Goal: Task Accomplishment & Management: Use online tool/utility

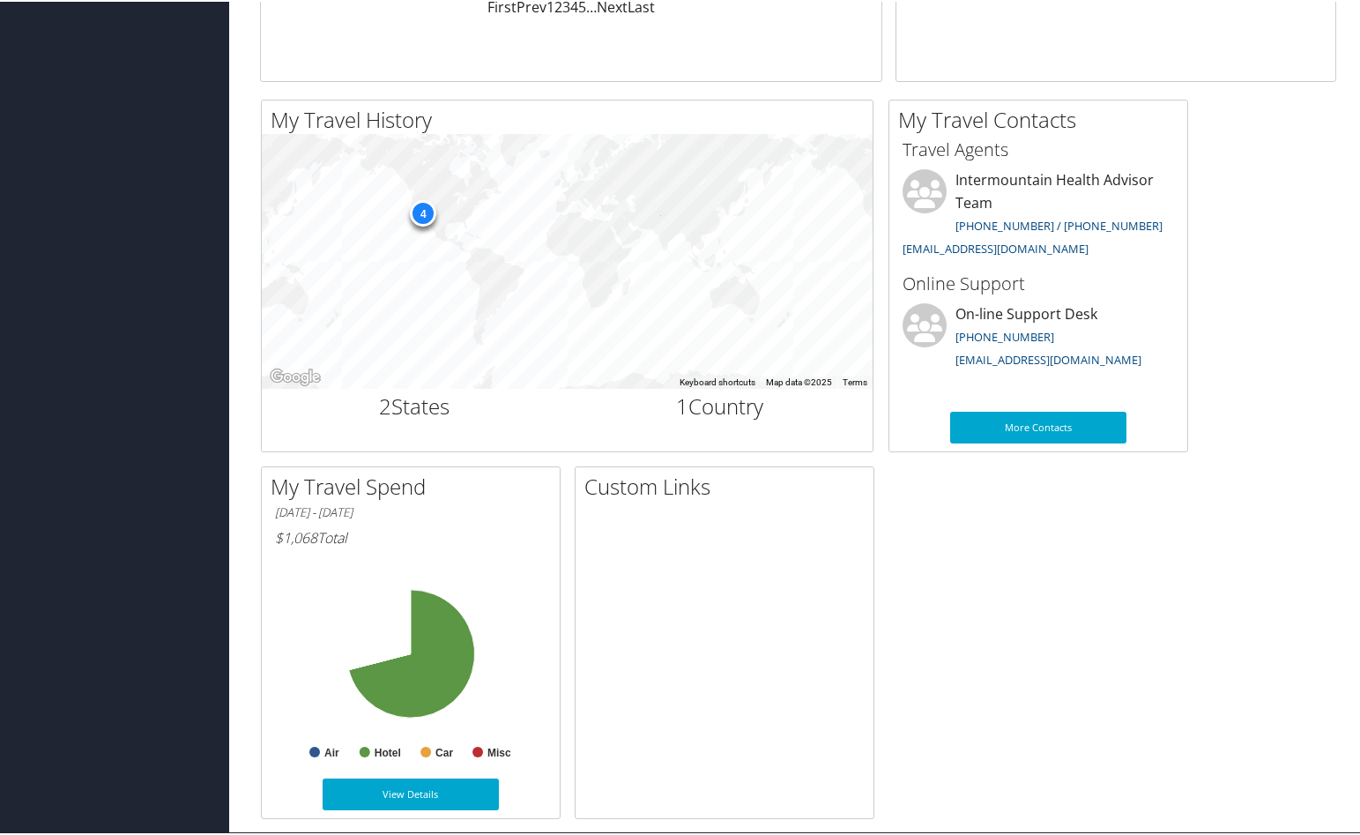
scroll to position [515, 0]
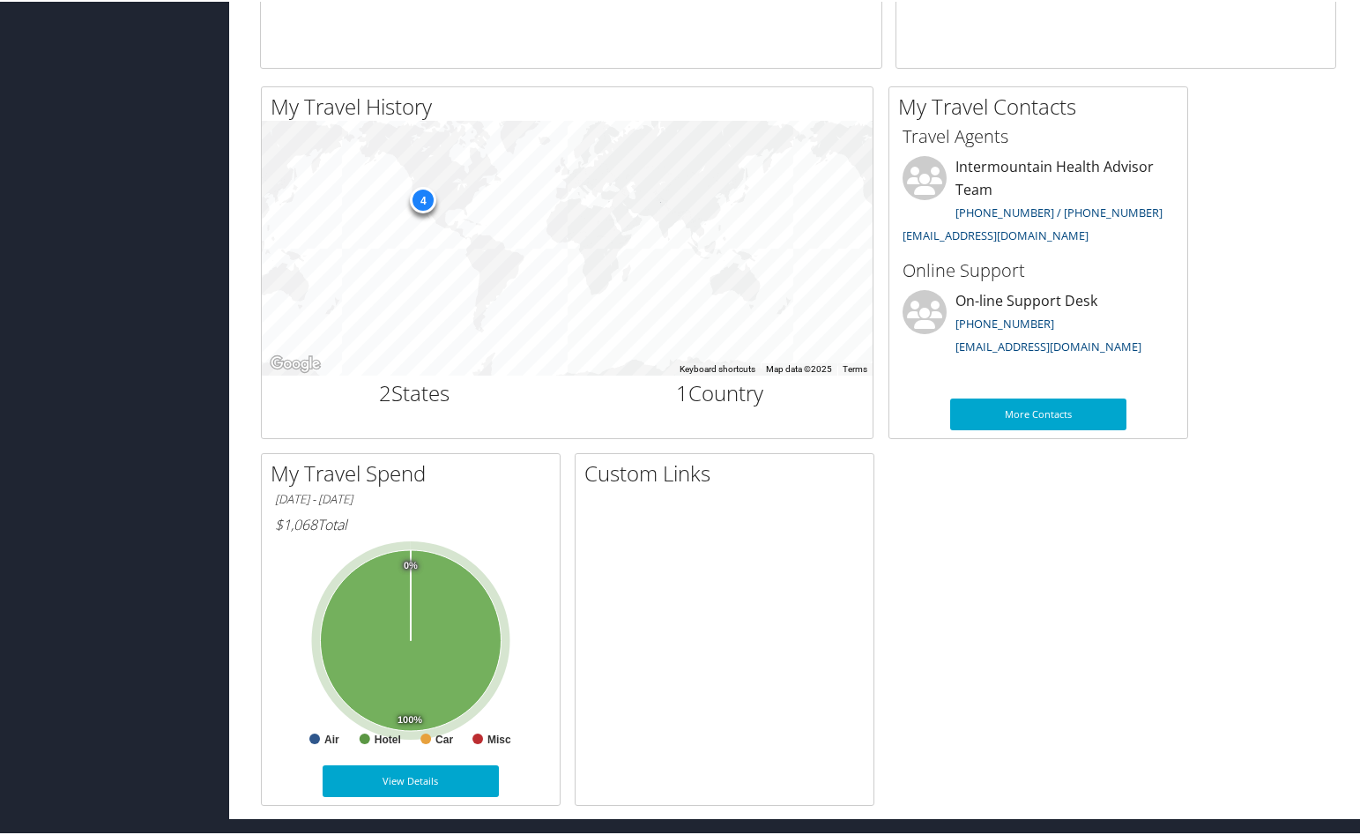
click at [450, 614] on icon at bounding box center [411, 638] width 181 height 181
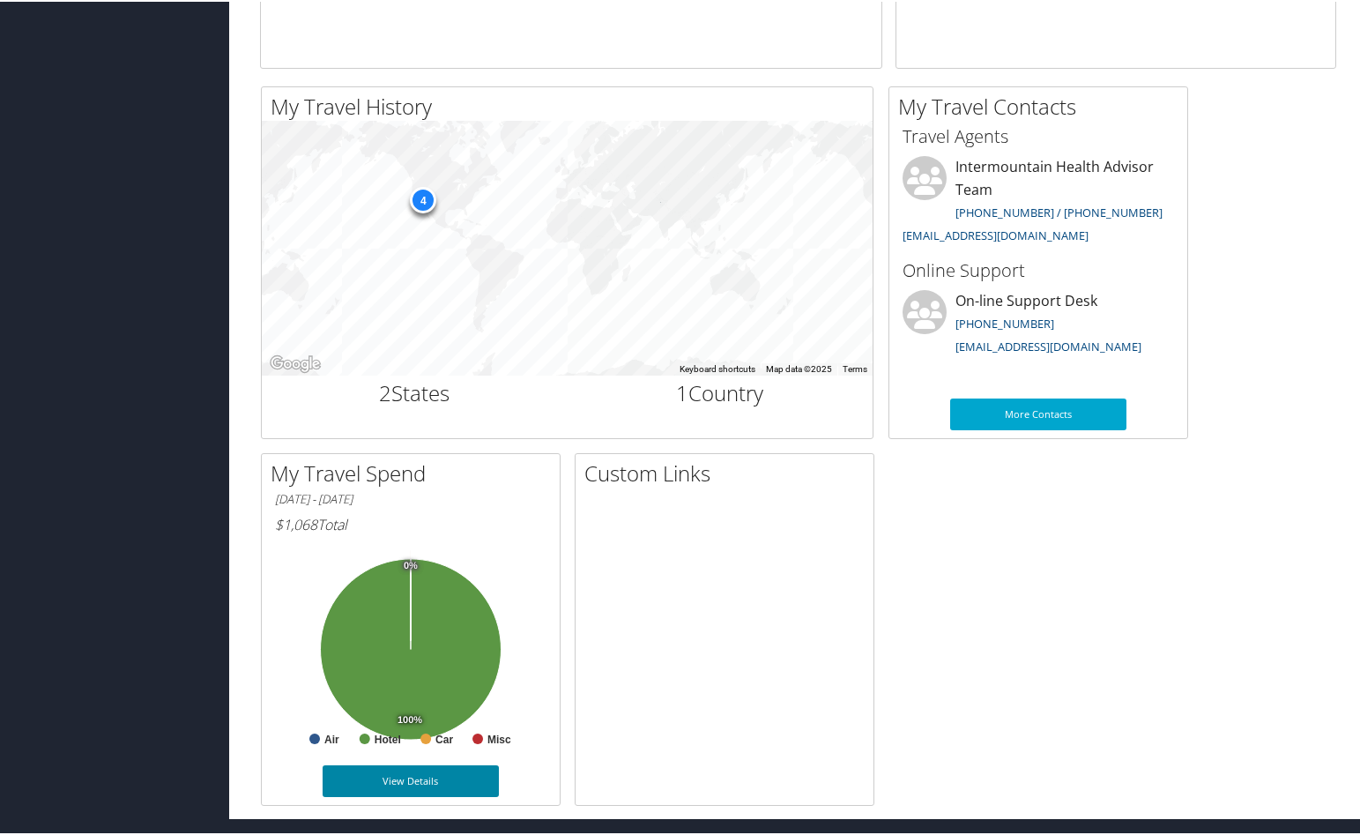
click at [391, 778] on link "View Details" at bounding box center [411, 779] width 176 height 32
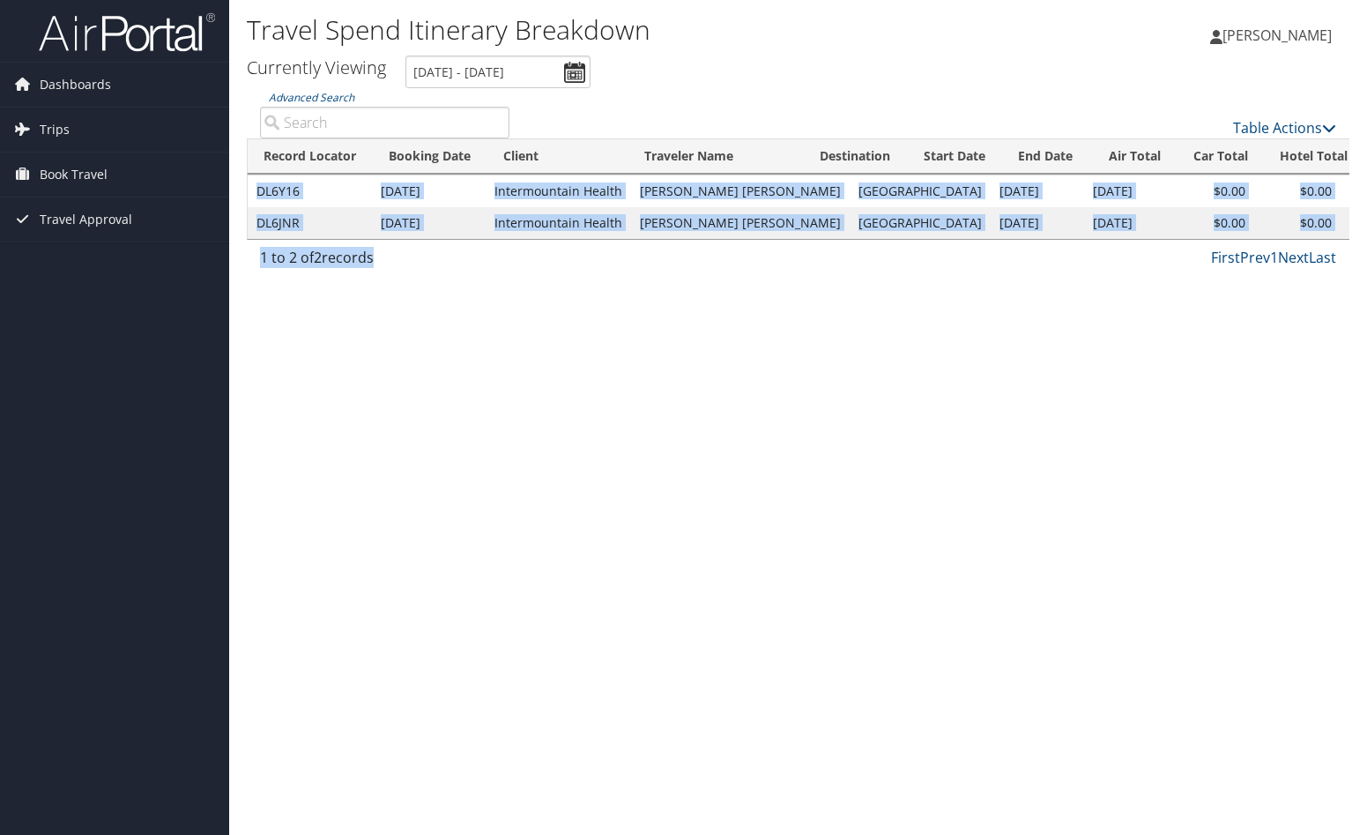
drag, startPoint x: 837, startPoint y: 249, endPoint x: 868, endPoint y: 245, distance: 31.1
click at [868, 245] on div "Advanced Search Table Actions Loading... Record Locator Booking Date Client Tra…" at bounding box center [798, 182] width 1103 height 189
drag, startPoint x: 868, startPoint y: 245, endPoint x: 837, endPoint y: 308, distance: 70.2
click at [837, 308] on div "Travel Spend Itinerary Breakdown Jordan Rawlings Jordan Rawlings My Settings Tr…" at bounding box center [798, 417] width 1138 height 835
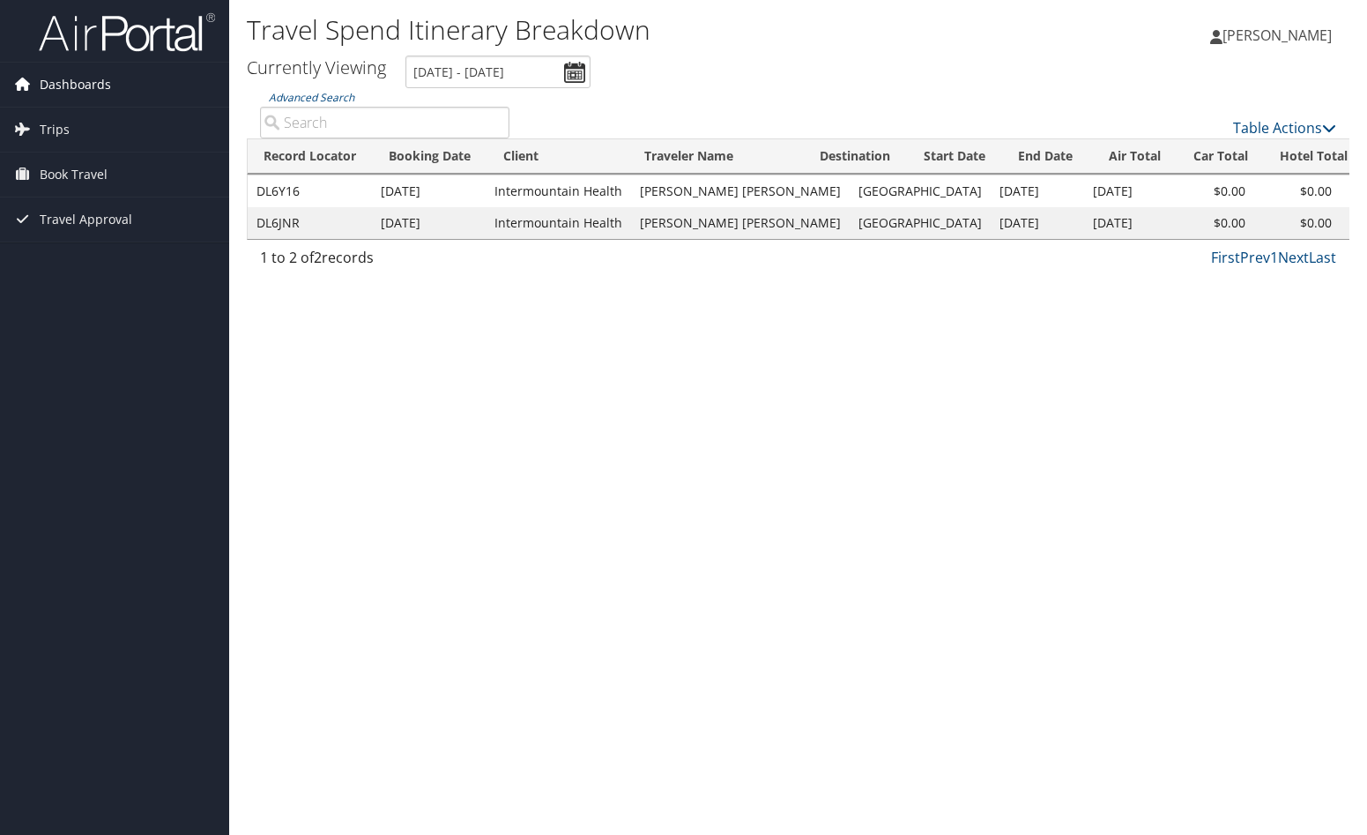
click at [65, 87] on span "Dashboards" at bounding box center [75, 85] width 71 height 44
click at [87, 241] on span "Travel Approval" at bounding box center [86, 246] width 93 height 44
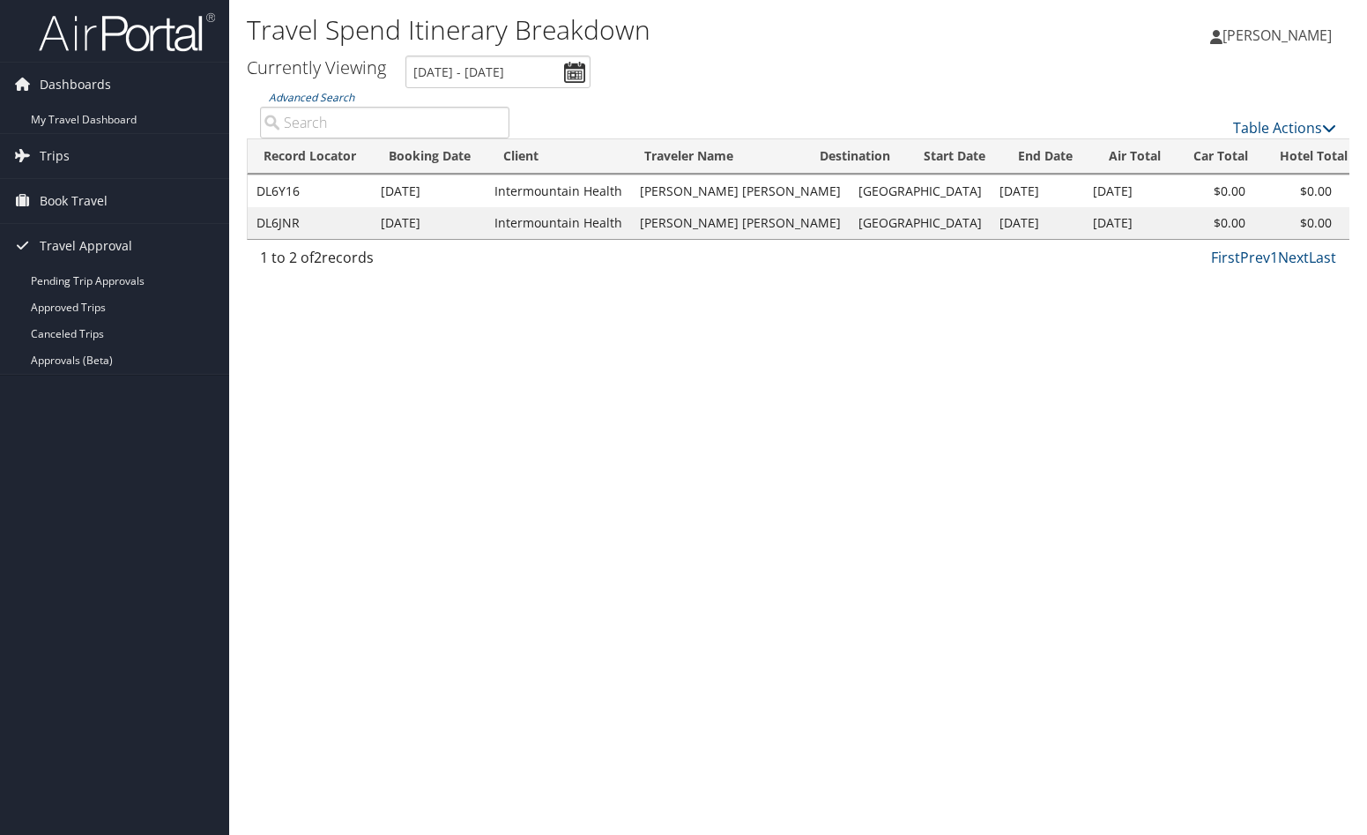
drag, startPoint x: 348, startPoint y: 331, endPoint x: 347, endPoint y: 319, distance: 12.4
click at [348, 331] on div "Travel Spend Itinerary Breakdown Jordan Rawlings Jordan Rawlings My Settings Tr…" at bounding box center [798, 417] width 1138 height 835
click at [83, 191] on span "Book Travel" at bounding box center [74, 201] width 68 height 44
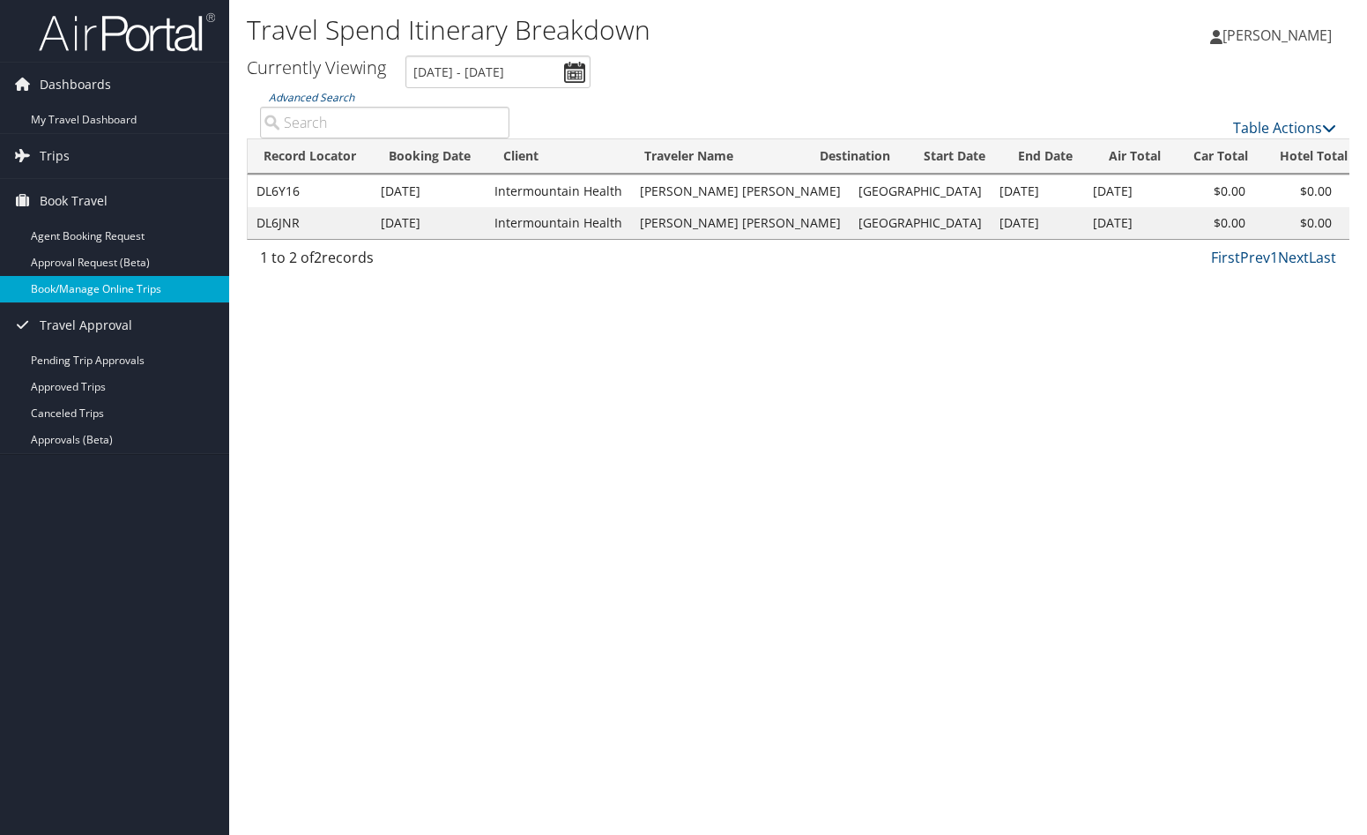
click at [142, 284] on link "Book/Manage Online Trips" at bounding box center [114, 289] width 229 height 26
